Goal: Information Seeking & Learning: Learn about a topic

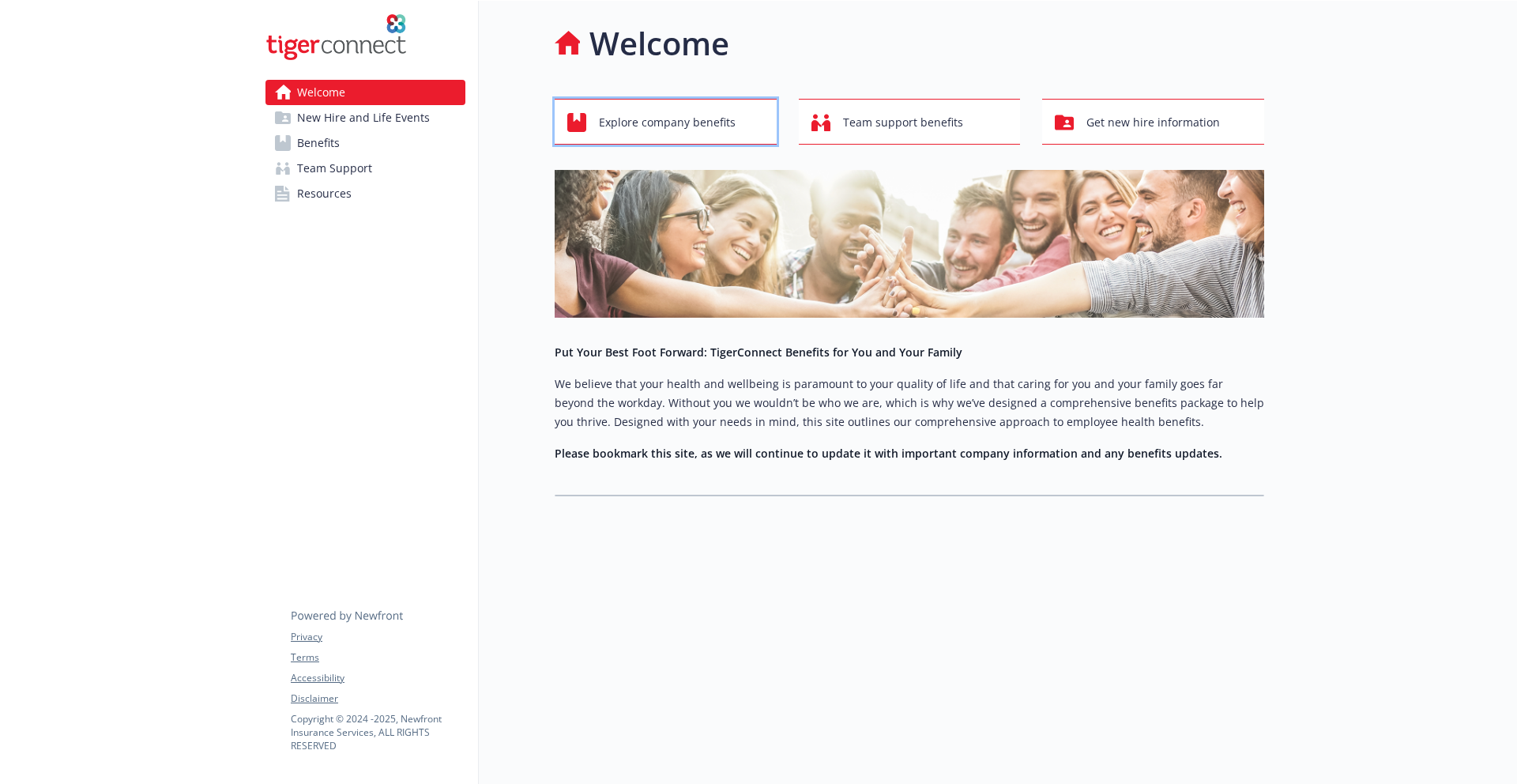
click at [690, 125] on span "Explore company benefits" at bounding box center [667, 122] width 137 height 30
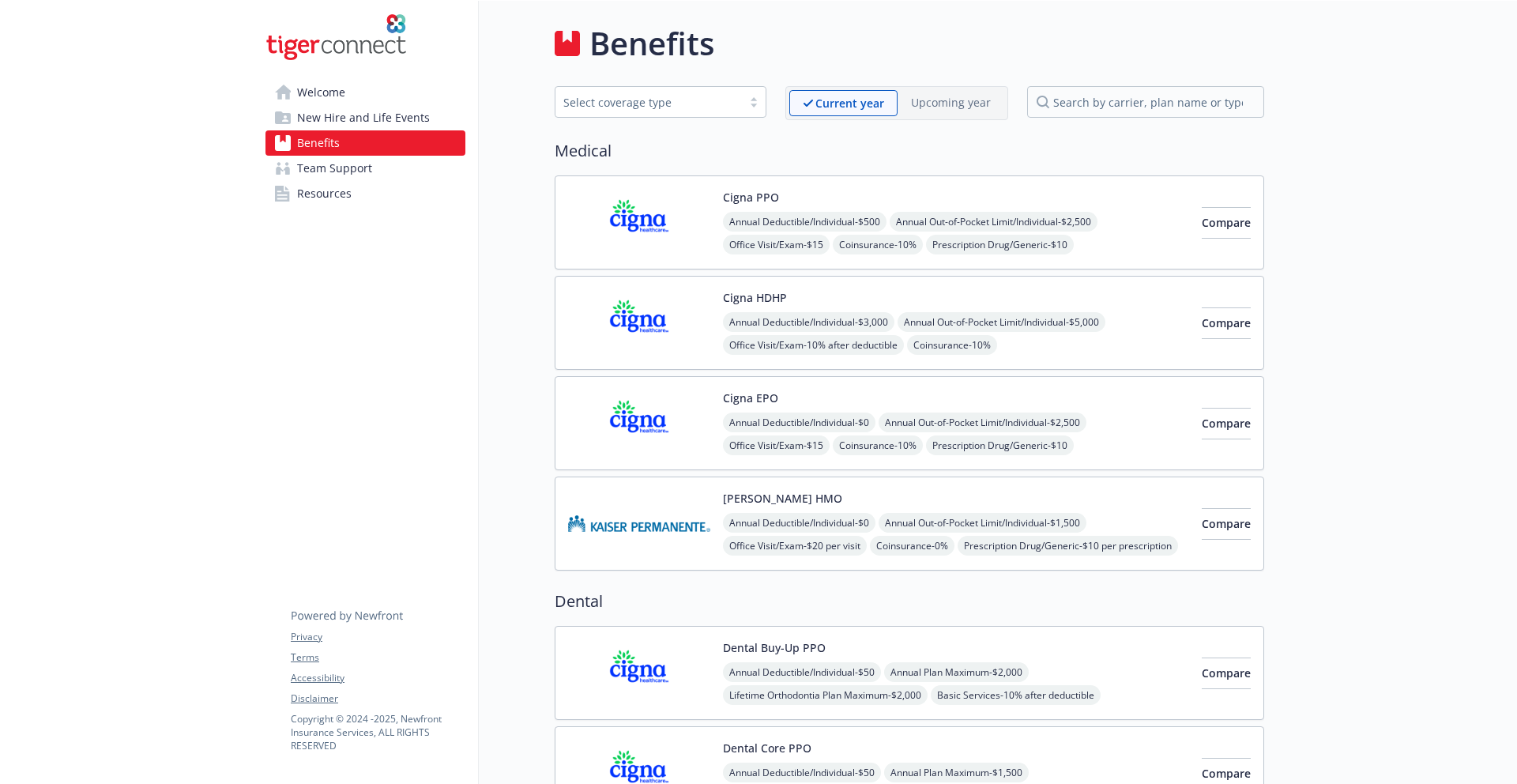
click at [353, 117] on span "New Hire and Life Events" at bounding box center [363, 118] width 132 height 26
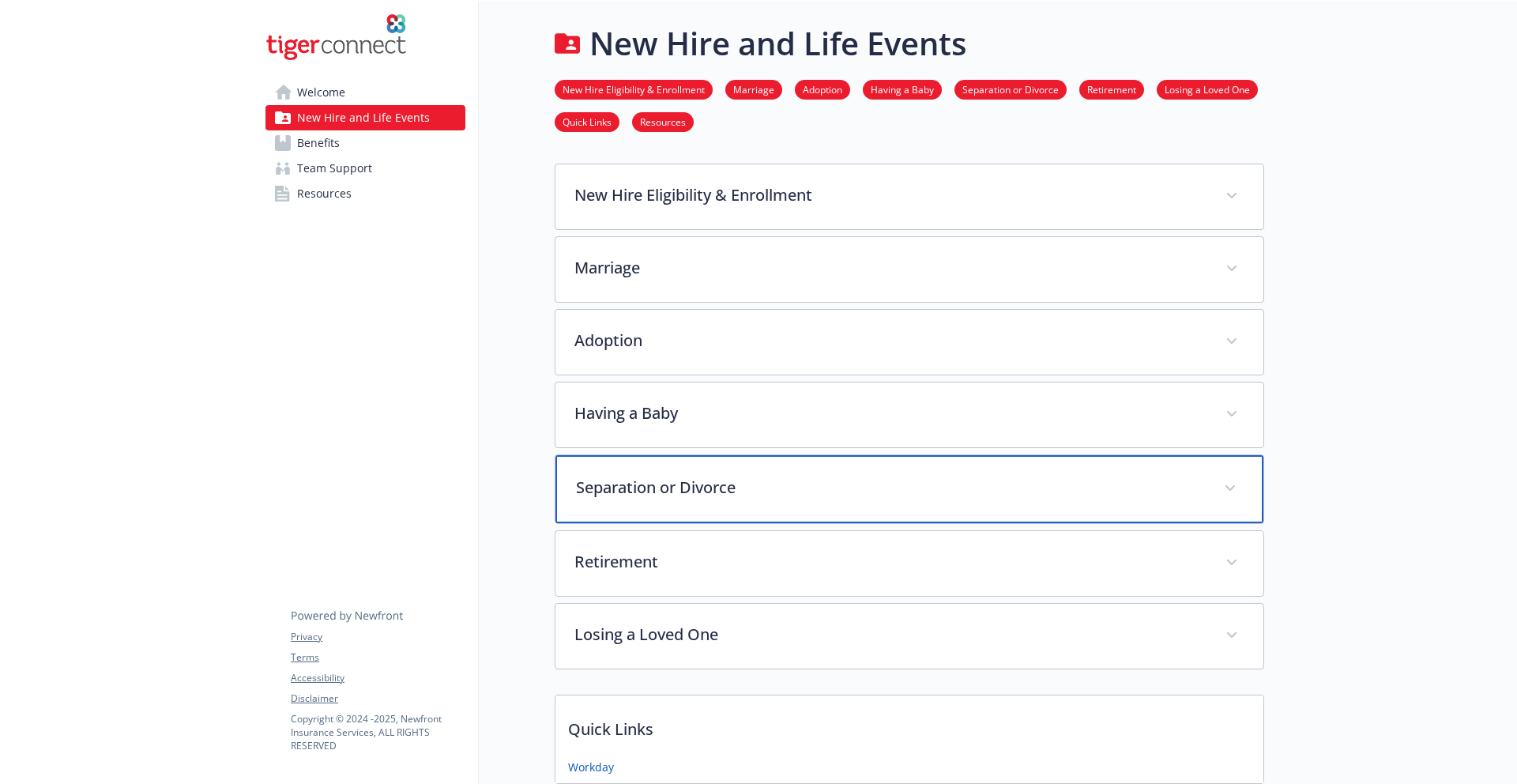
click at [873, 472] on div "Separation or Divorce" at bounding box center [909, 489] width 708 height 68
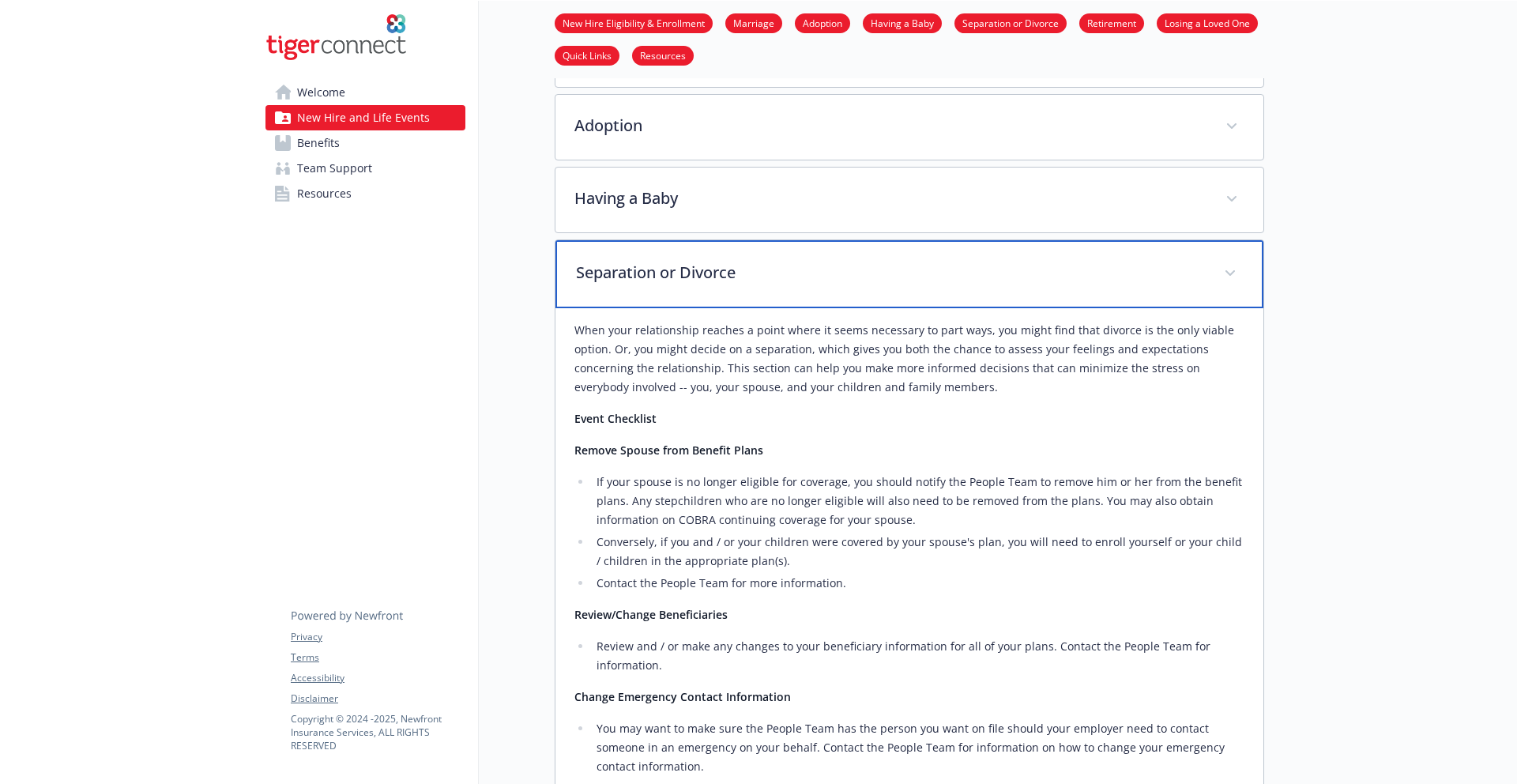
scroll to position [277, 0]
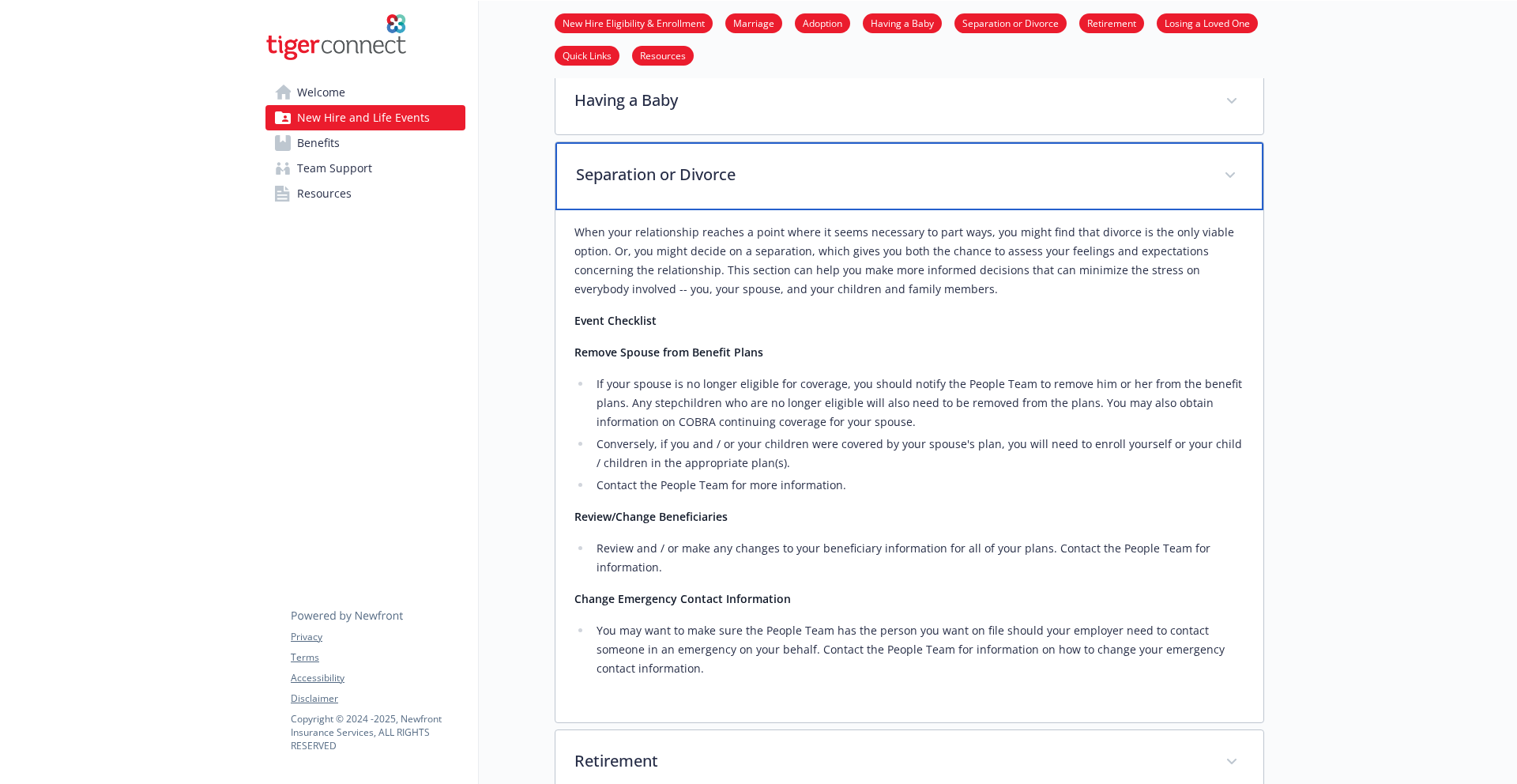
click at [784, 180] on p "Separation or Divorce" at bounding box center [890, 175] width 629 height 24
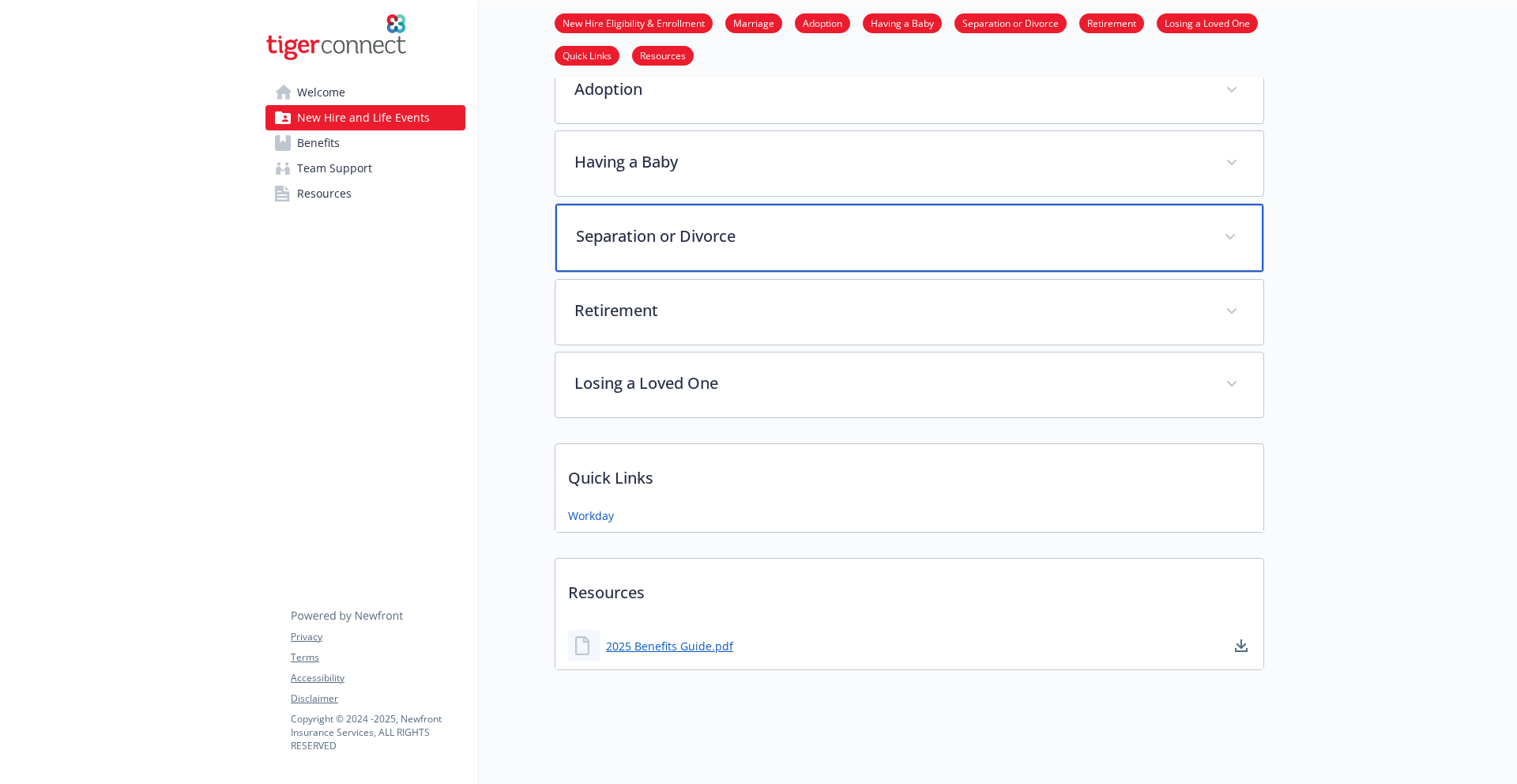
scroll to position [251, 0]
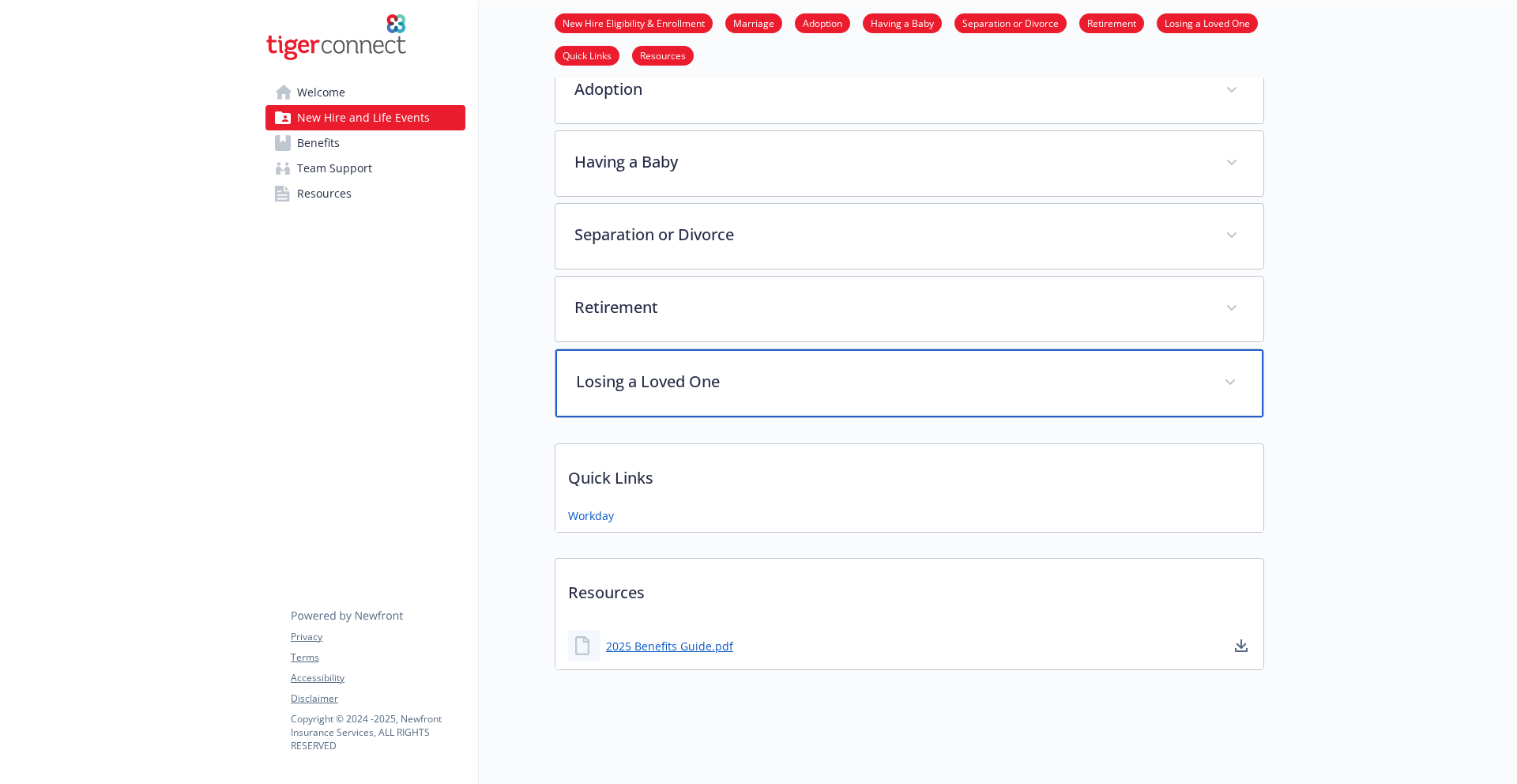
click at [832, 377] on p "Losing a Loved One" at bounding box center [890, 382] width 629 height 24
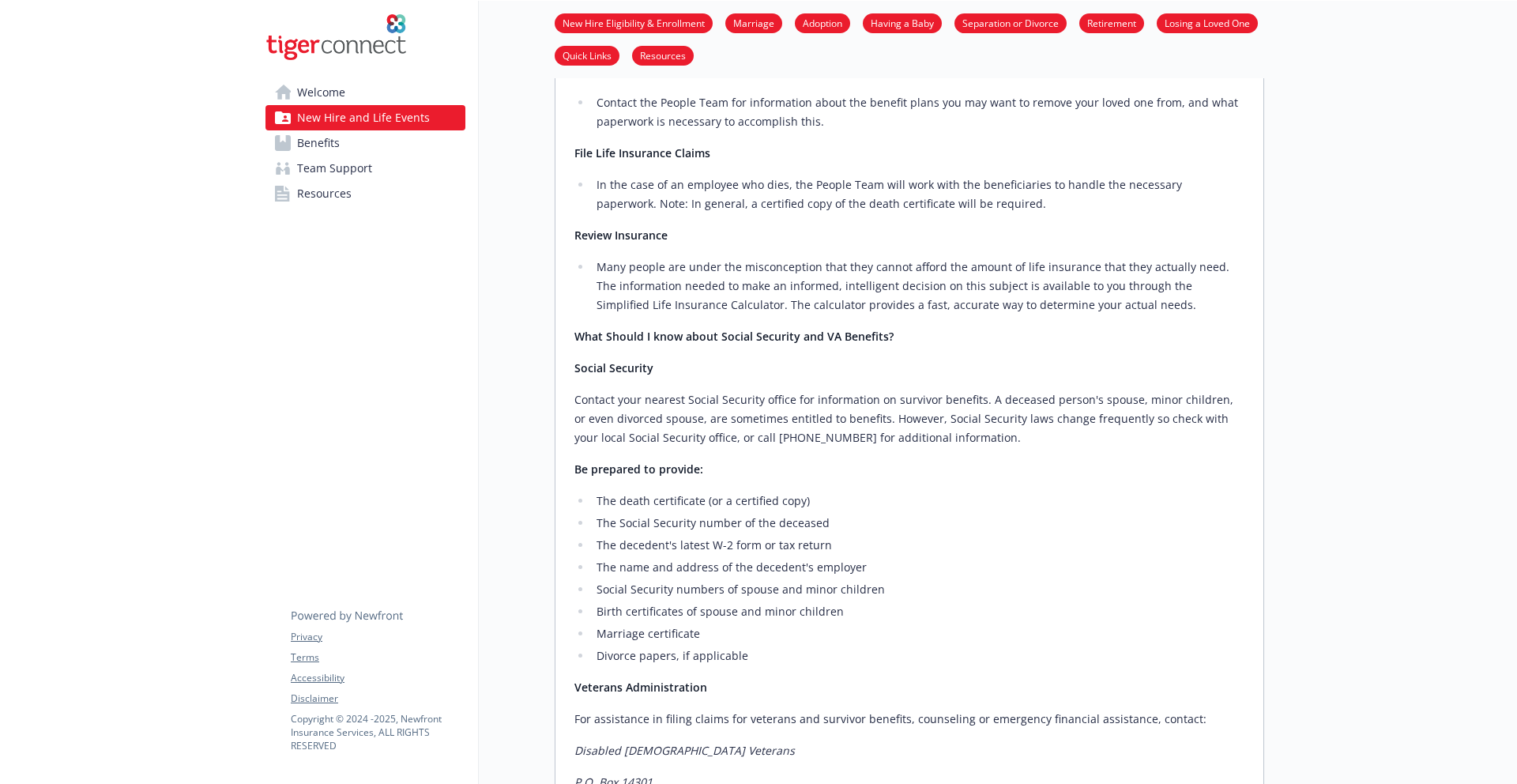
scroll to position [89, 0]
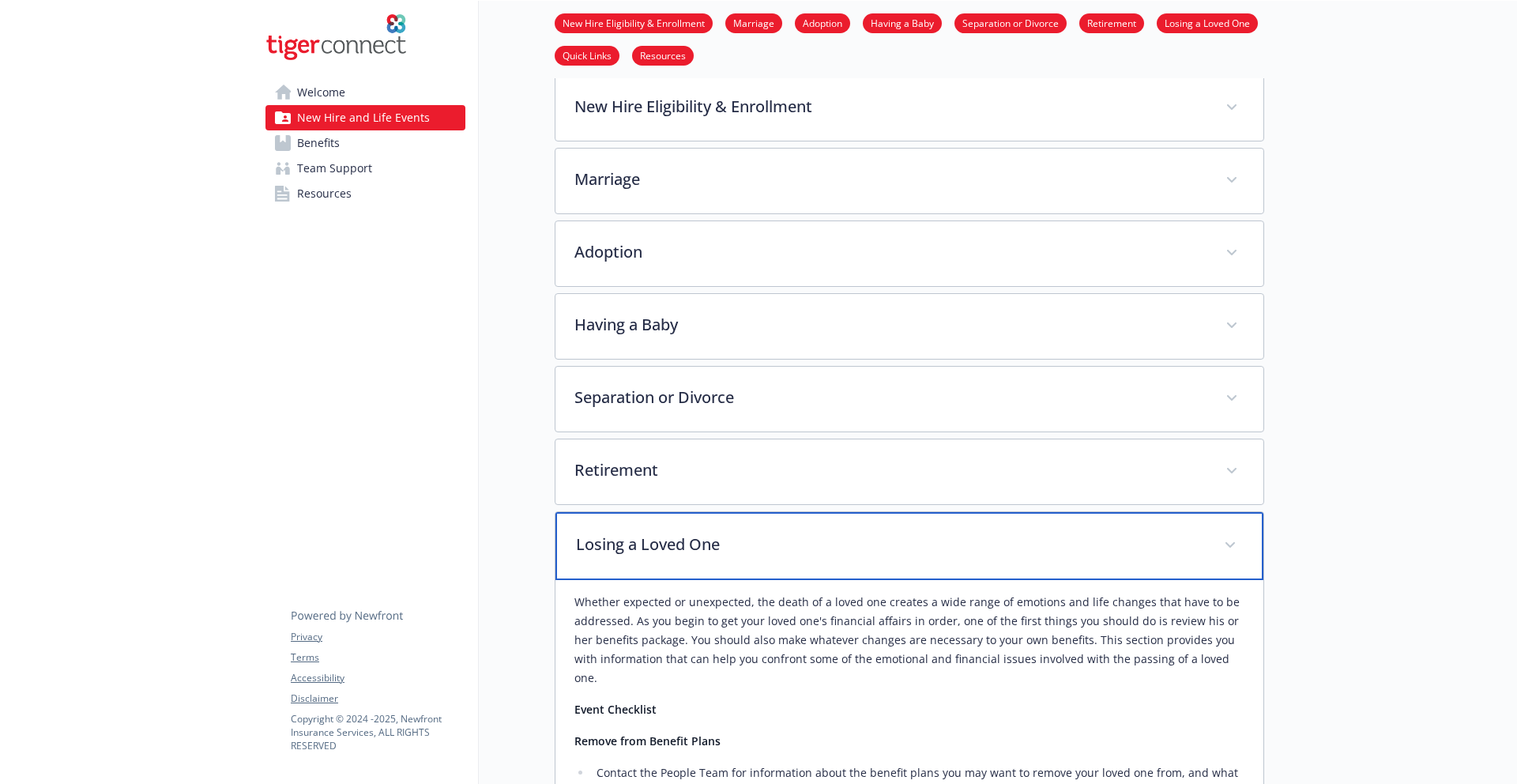
click at [774, 512] on div "Losing a Loved One" at bounding box center [909, 546] width 708 height 68
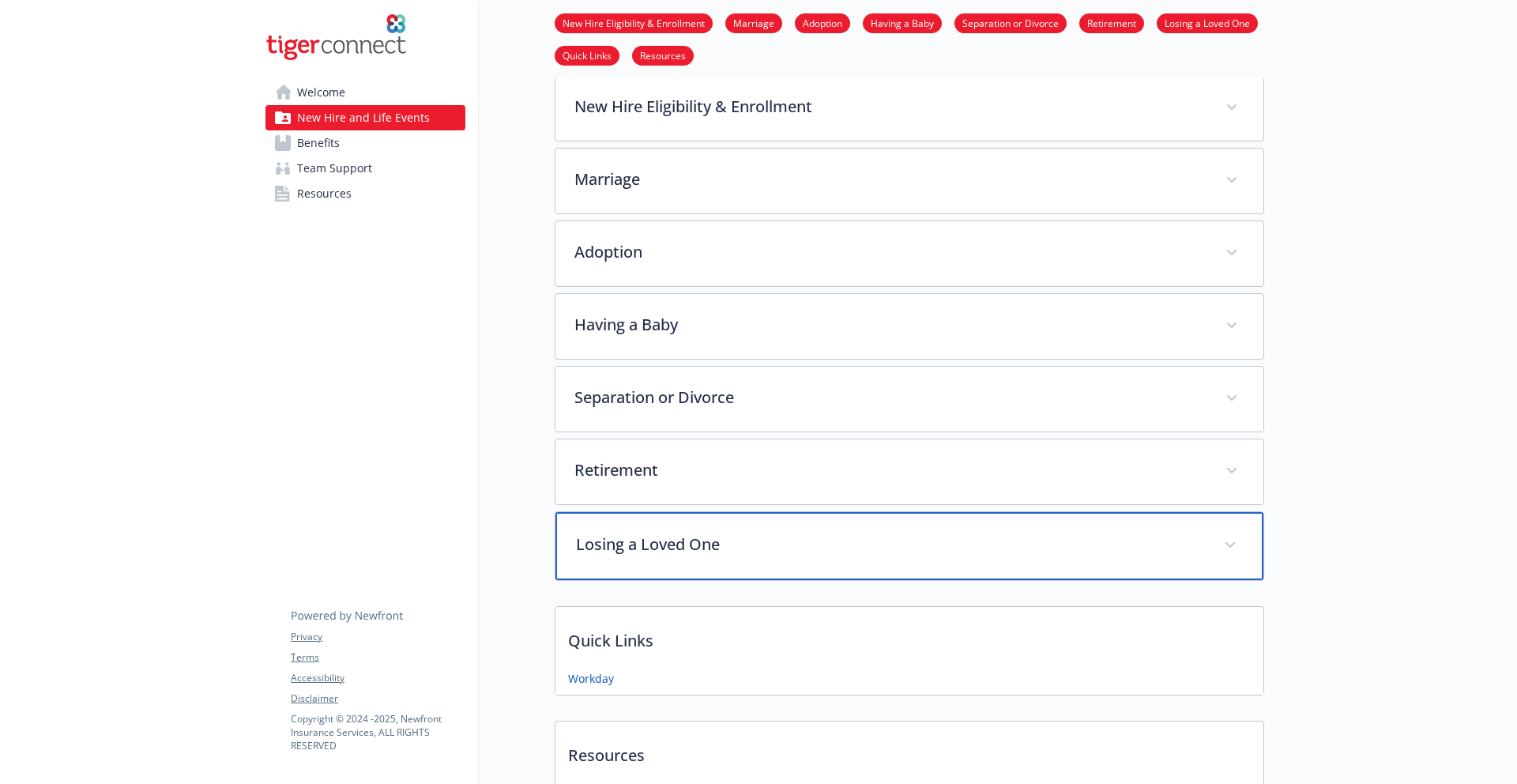
scroll to position [0, 0]
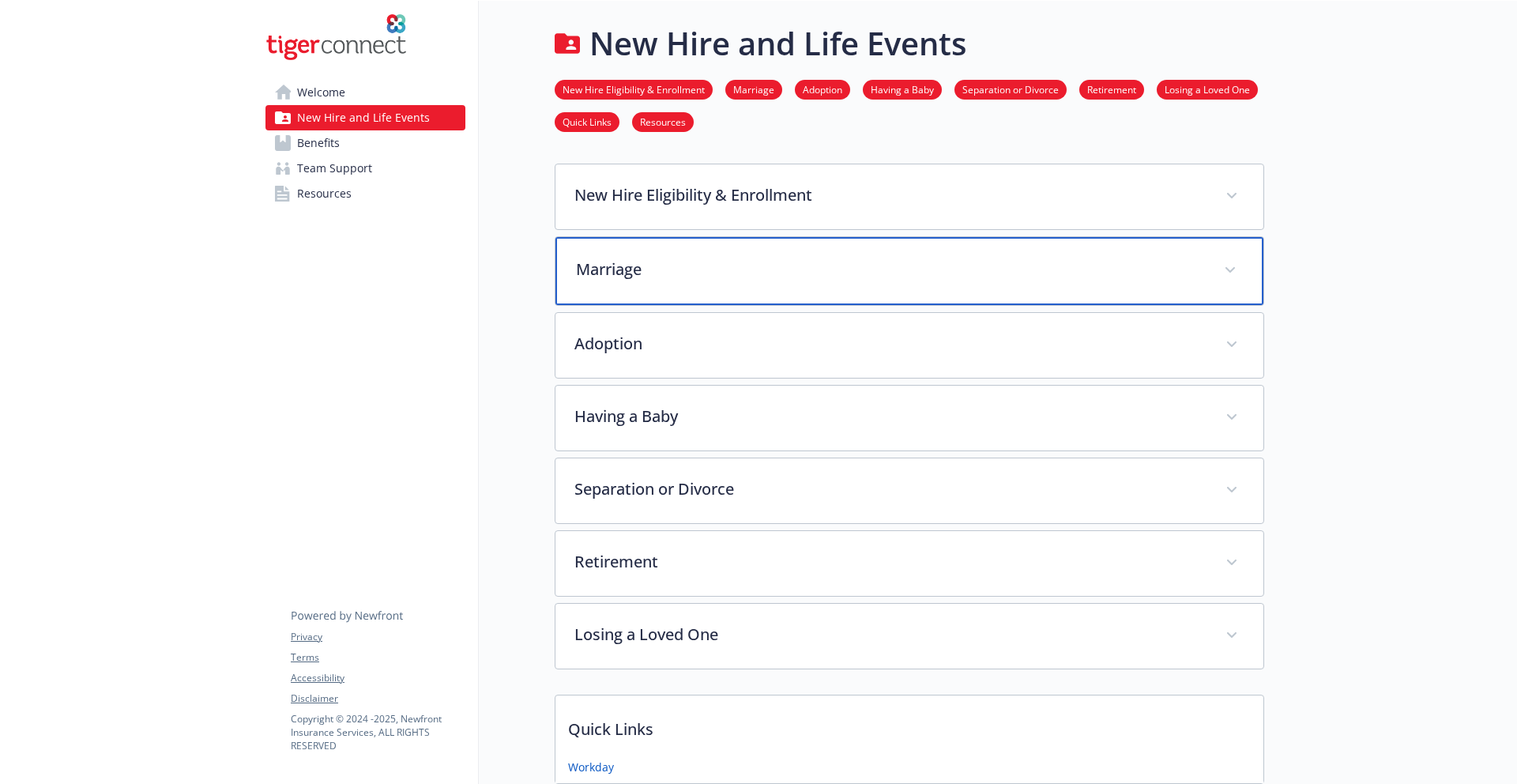
click at [794, 258] on p "Marriage" at bounding box center [890, 270] width 629 height 24
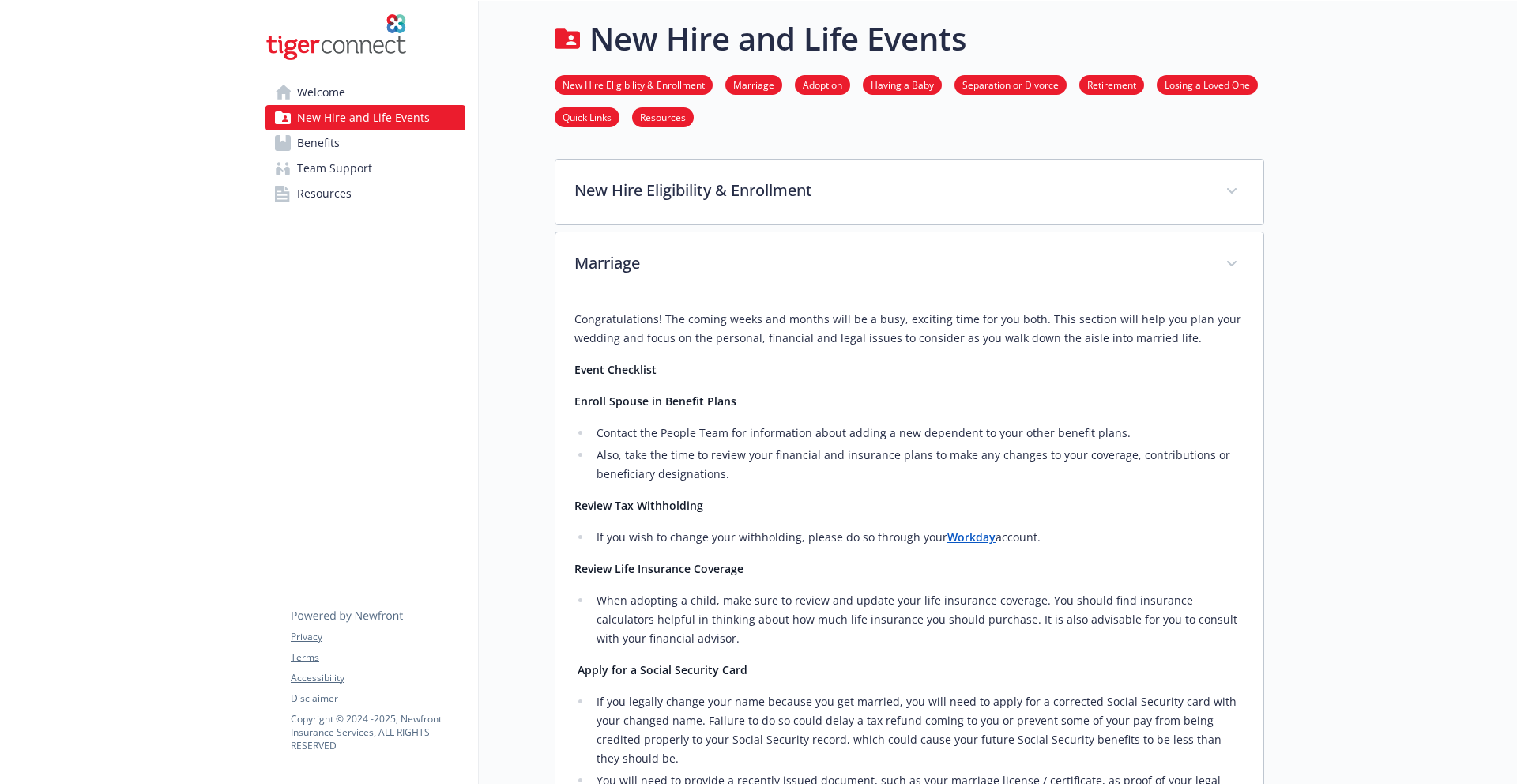
click at [346, 41] on img at bounding box center [337, 37] width 142 height 47
